Goal: Information Seeking & Learning: Check status

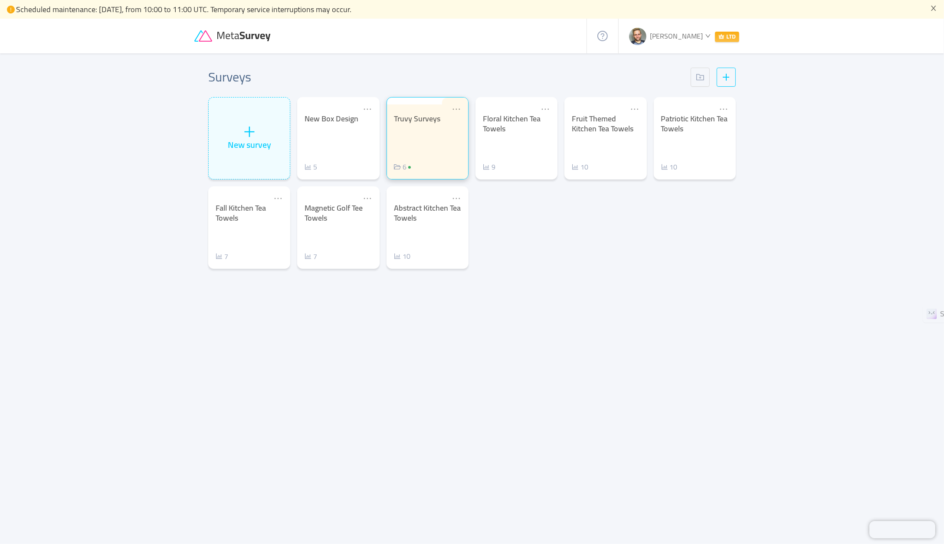
click at [415, 134] on div "Truvy Surveys 6" at bounding box center [427, 143] width 67 height 58
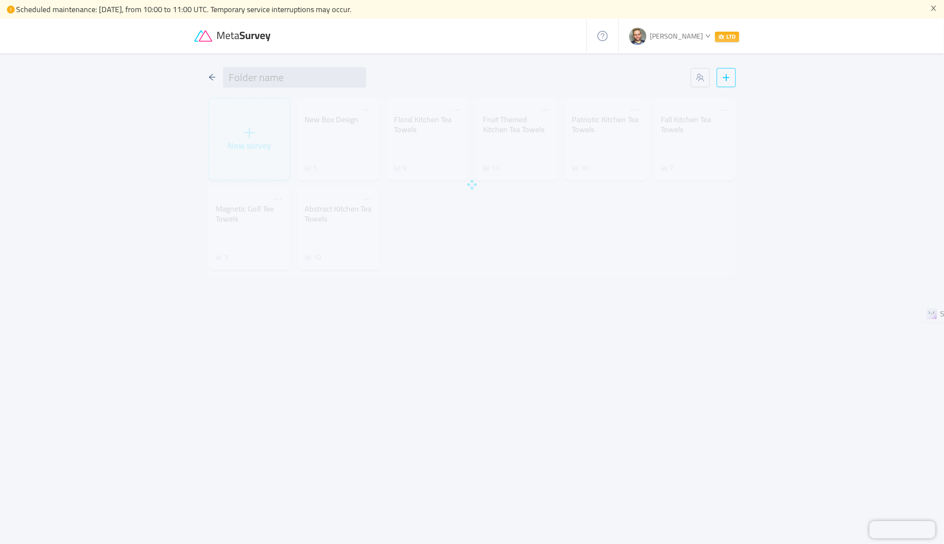
type input "Truvy Surveys"
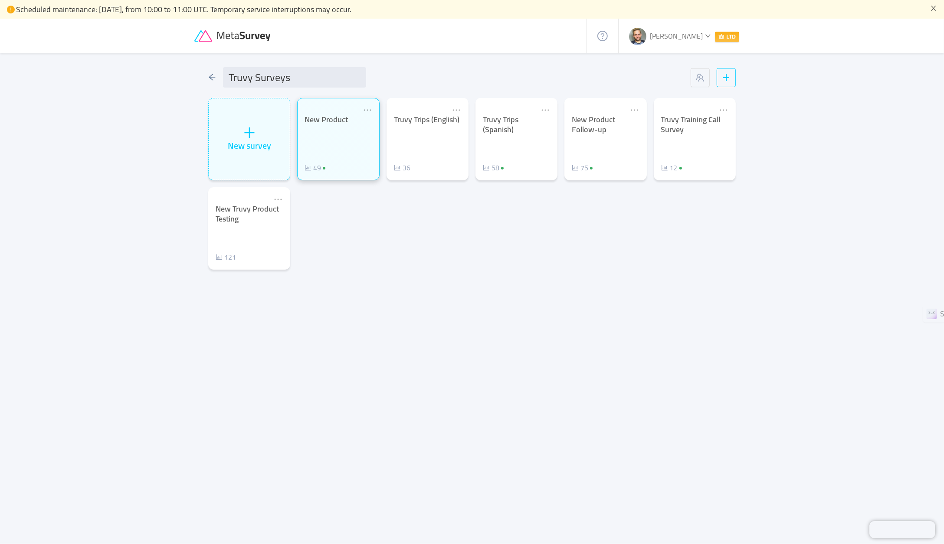
click at [323, 138] on div "New Product 49" at bounding box center [337, 144] width 67 height 58
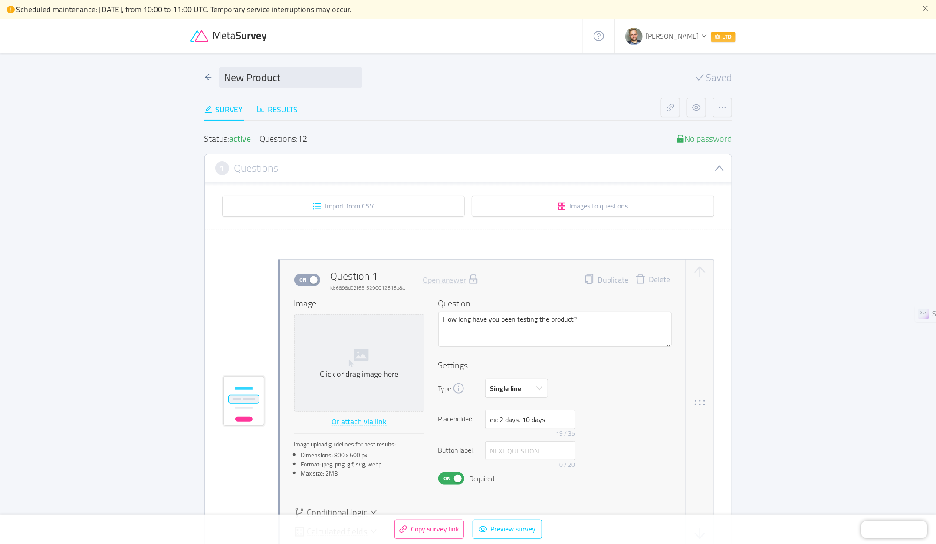
click at [282, 113] on div "Results" at bounding box center [277, 110] width 41 height 12
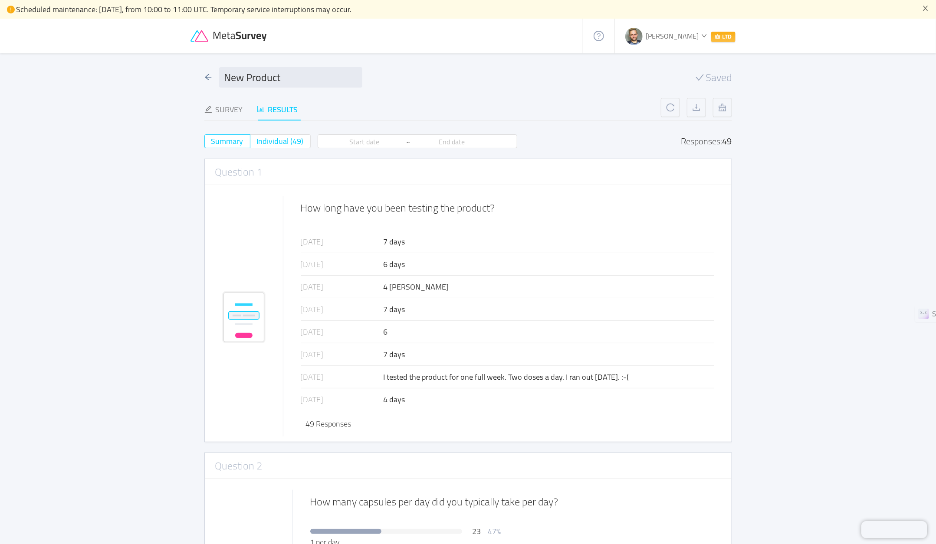
click at [269, 139] on span "Individual (49)" at bounding box center [280, 141] width 47 height 14
click at [257, 144] on input "Individual (49)" at bounding box center [257, 144] width 0 height 0
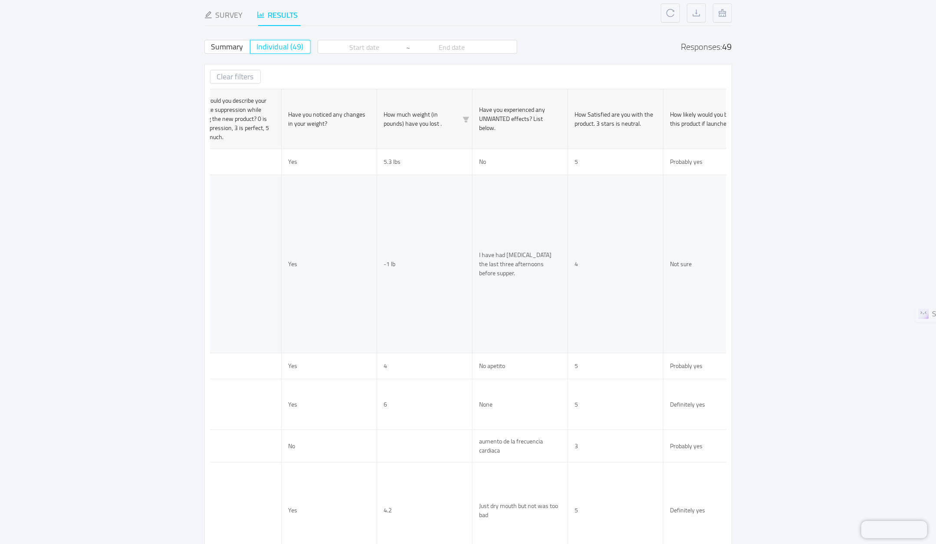
scroll to position [0, 364]
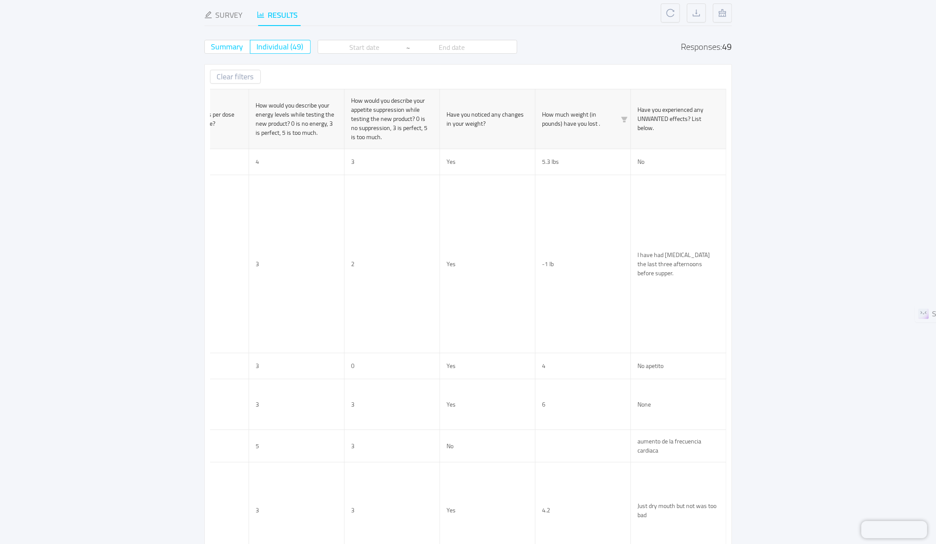
click at [221, 46] on span "Summary" at bounding box center [227, 46] width 32 height 14
click at [211, 49] on input "Summary" at bounding box center [211, 49] width 0 height 0
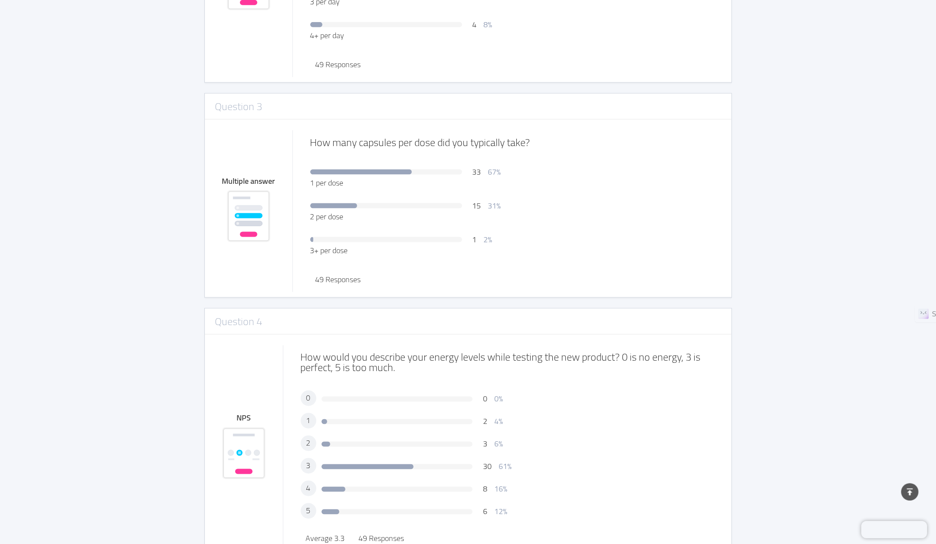
scroll to position [0, 0]
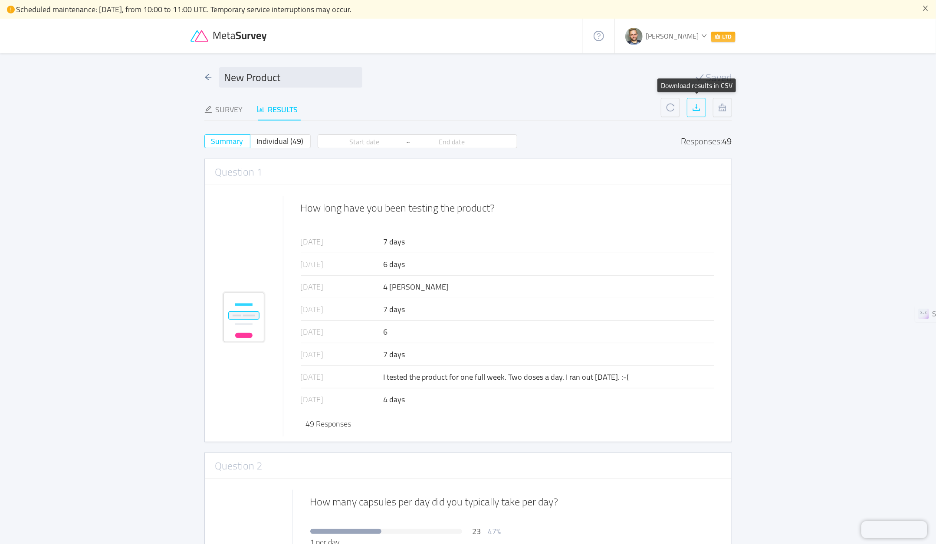
click at [699, 108] on button "button" at bounding box center [696, 107] width 19 height 19
click at [694, 112] on button "button" at bounding box center [696, 107] width 19 height 19
click at [699, 108] on button "button" at bounding box center [696, 107] width 19 height 19
